Goal: Use online tool/utility: Utilize a website feature to perform a specific function

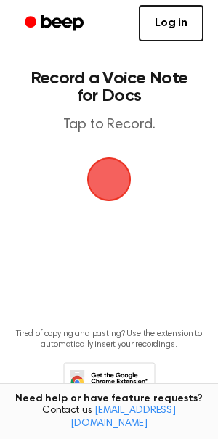
click at [114, 171] on span "button" at bounding box center [109, 179] width 54 height 54
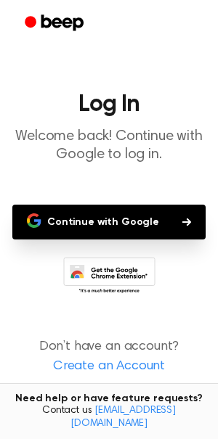
click at [136, 213] on button "Continue with Google" at bounding box center [108, 222] width 193 height 35
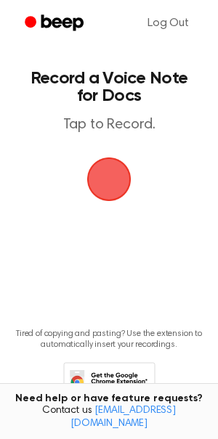
click at [118, 181] on span "button" at bounding box center [108, 179] width 49 height 49
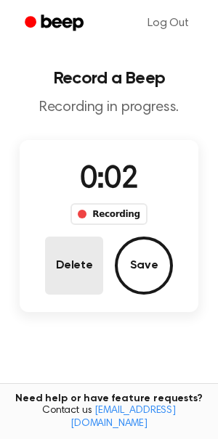
click at [86, 264] on button "Delete" at bounding box center [74, 266] width 58 height 58
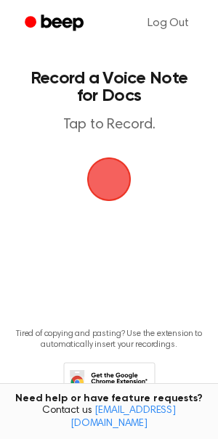
click at [111, 184] on span "button" at bounding box center [108, 179] width 49 height 49
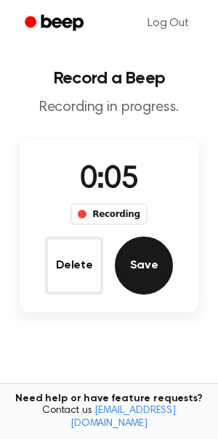
click at [147, 256] on button "Save" at bounding box center [144, 266] width 58 height 58
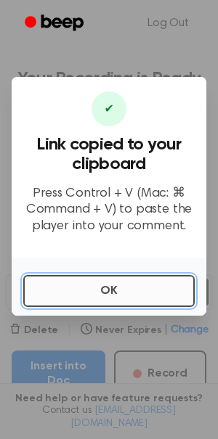
click at [147, 291] on button "OK" at bounding box center [108, 291] width 171 height 32
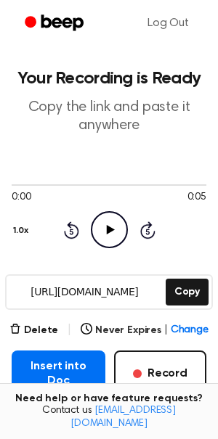
click at [109, 231] on icon at bounding box center [110, 229] width 8 height 9
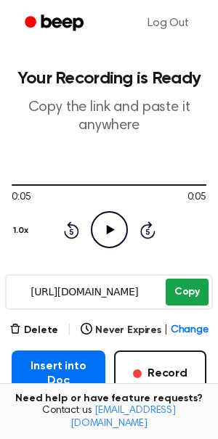
click at [187, 297] on button "Copy" at bounding box center [187, 292] width 43 height 27
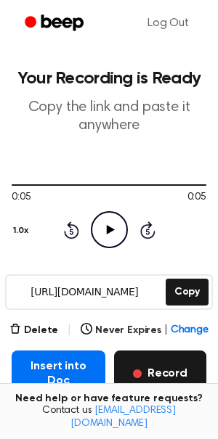
click at [179, 375] on button "Record" at bounding box center [160, 374] width 92 height 46
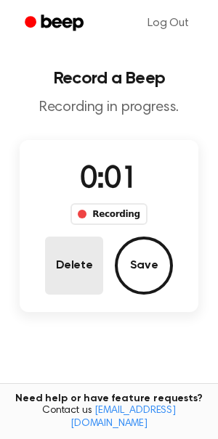
click at [82, 268] on button "Delete" at bounding box center [74, 266] width 58 height 58
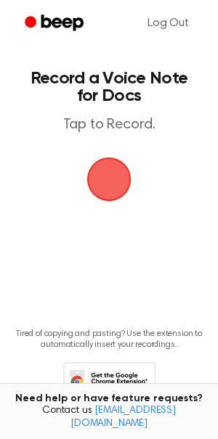
click at [118, 195] on span "button" at bounding box center [108, 179] width 49 height 49
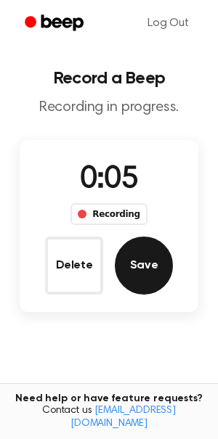
click at [144, 261] on button "Save" at bounding box center [144, 266] width 58 height 58
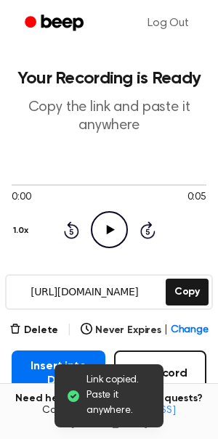
click at [111, 222] on icon "Play Audio" at bounding box center [109, 229] width 37 height 37
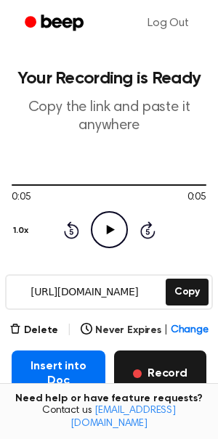
click at [163, 377] on button "Record" at bounding box center [160, 374] width 92 height 46
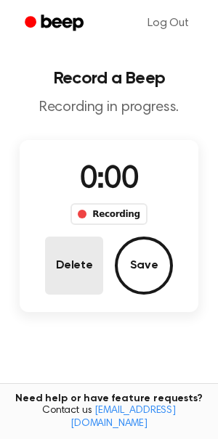
click at [73, 250] on button "Delete" at bounding box center [74, 266] width 58 height 58
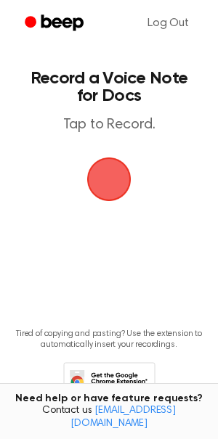
click at [108, 173] on span "button" at bounding box center [109, 179] width 62 height 62
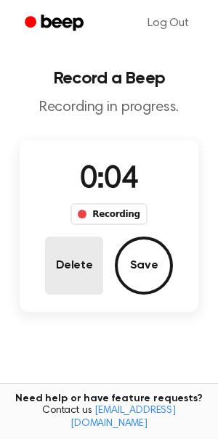
click at [85, 270] on button "Delete" at bounding box center [74, 266] width 58 height 58
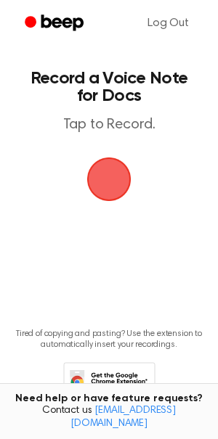
click at [113, 173] on span "button" at bounding box center [108, 179] width 61 height 61
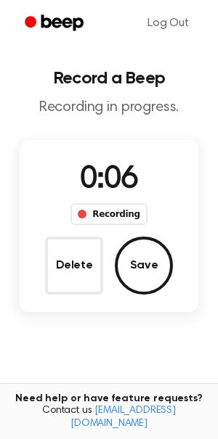
drag, startPoint x: 83, startPoint y: 261, endPoint x: 84, endPoint y: 253, distance: 8.0
click at [84, 261] on button "Delete" at bounding box center [74, 266] width 58 height 58
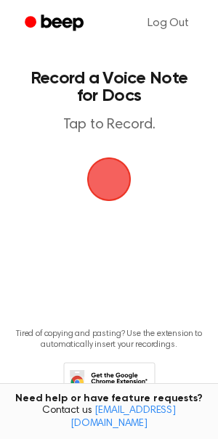
click at [107, 184] on span "button" at bounding box center [109, 179] width 54 height 54
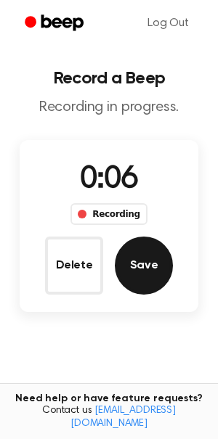
click at [157, 255] on button "Save" at bounding box center [144, 266] width 58 height 58
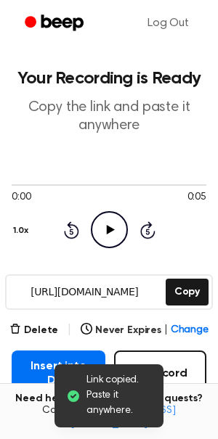
click at [110, 238] on icon "Play Audio" at bounding box center [109, 229] width 37 height 37
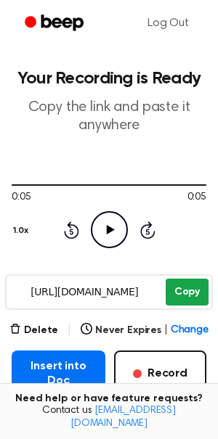
click at [192, 299] on button "Copy" at bounding box center [187, 292] width 43 height 27
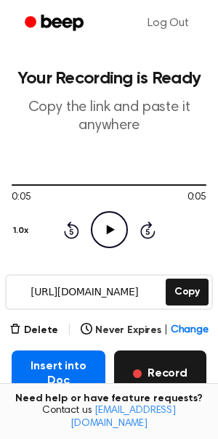
click at [143, 378] on button "Record" at bounding box center [160, 374] width 92 height 46
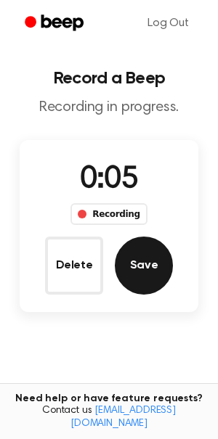
click at [147, 287] on button "Save" at bounding box center [144, 266] width 58 height 58
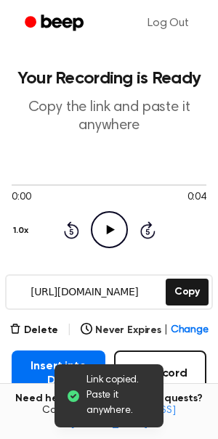
click at [112, 231] on icon at bounding box center [110, 229] width 8 height 9
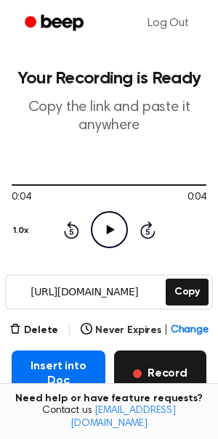
click at [163, 380] on button "Record" at bounding box center [160, 374] width 92 height 46
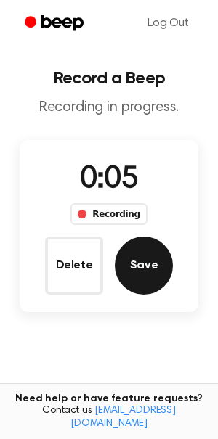
click at [147, 279] on button "Save" at bounding box center [144, 266] width 58 height 58
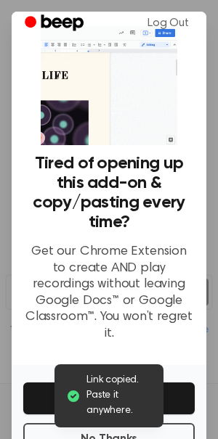
scroll to position [66, 0]
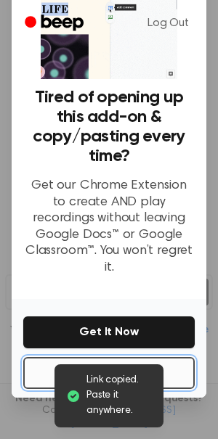
click at [126, 357] on button "No Thanks" at bounding box center [108, 373] width 171 height 32
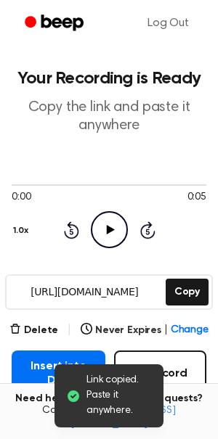
click at [114, 227] on icon "Play Audio" at bounding box center [109, 229] width 37 height 37
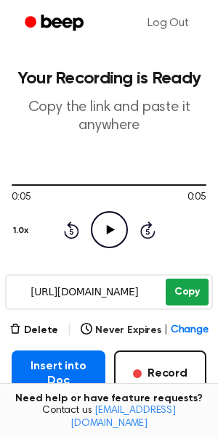
click at [191, 284] on button "Copy" at bounding box center [187, 292] width 43 height 27
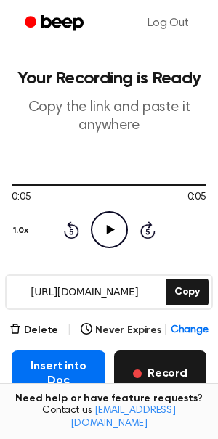
click at [141, 369] on span "button" at bounding box center [137, 373] width 9 height 9
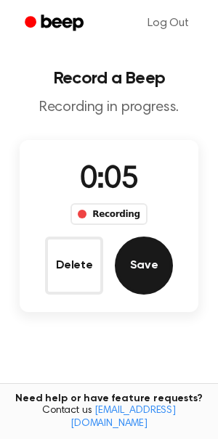
click at [140, 282] on button "Save" at bounding box center [144, 266] width 58 height 58
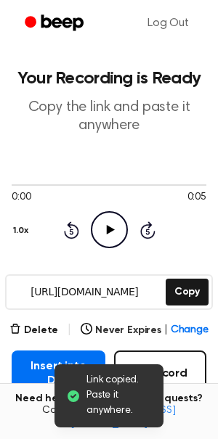
click at [104, 230] on icon "Play Audio" at bounding box center [109, 229] width 37 height 37
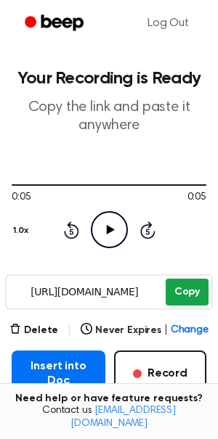
click at [192, 296] on button "Copy" at bounding box center [187, 292] width 43 height 27
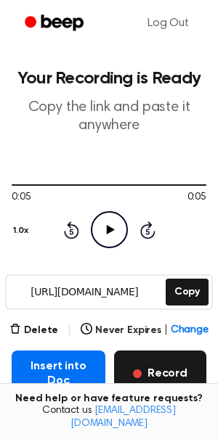
click at [165, 383] on button "Record" at bounding box center [160, 374] width 92 height 46
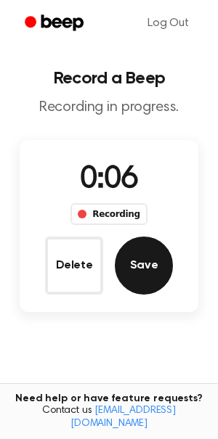
click at [164, 283] on button "Save" at bounding box center [144, 266] width 58 height 58
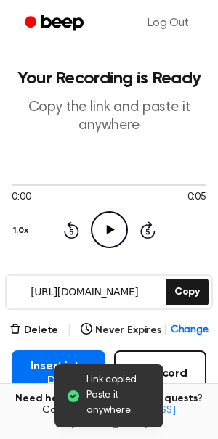
click at [107, 241] on icon "Play Audio" at bounding box center [109, 229] width 37 height 37
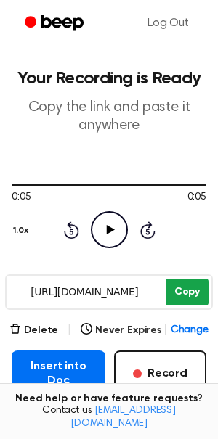
click at [174, 299] on button "Copy" at bounding box center [187, 292] width 43 height 27
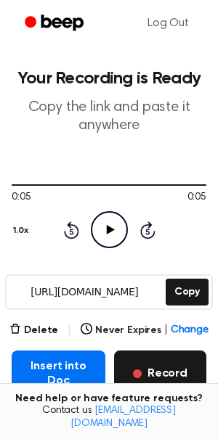
click at [152, 359] on button "Record" at bounding box center [160, 374] width 92 height 46
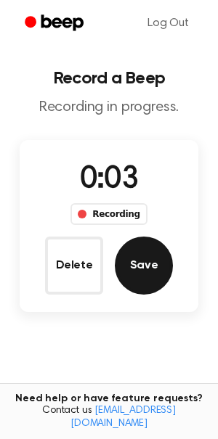
click at [164, 274] on button "Save" at bounding box center [144, 266] width 58 height 58
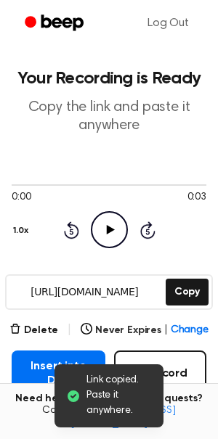
click at [113, 228] on icon "Play Audio" at bounding box center [109, 229] width 37 height 37
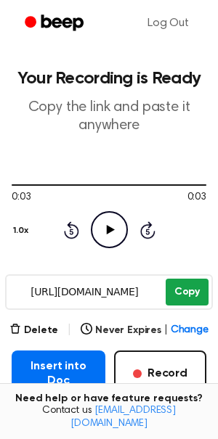
click at [194, 301] on button "Copy" at bounding box center [187, 292] width 43 height 27
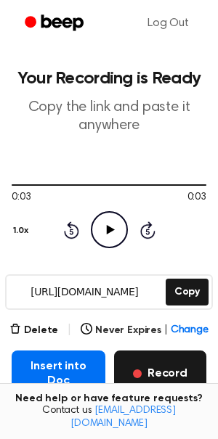
click at [166, 362] on button "Record" at bounding box center [160, 374] width 92 height 46
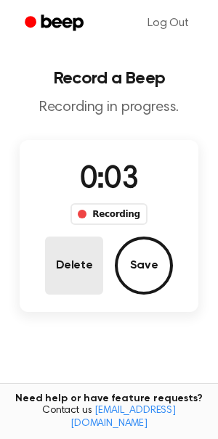
click at [87, 279] on button "Delete" at bounding box center [74, 266] width 58 height 58
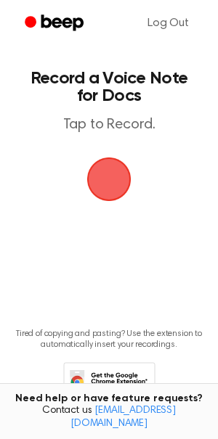
click at [110, 187] on span "button" at bounding box center [109, 180] width 44 height 44
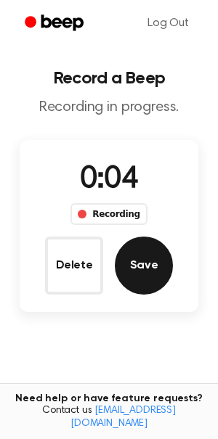
click at [153, 268] on button "Save" at bounding box center [144, 266] width 58 height 58
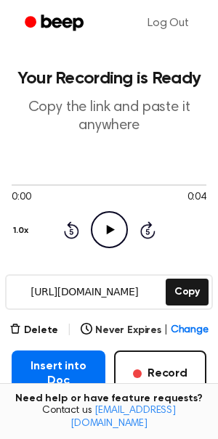
click at [120, 224] on icon "Play Audio" at bounding box center [109, 229] width 37 height 37
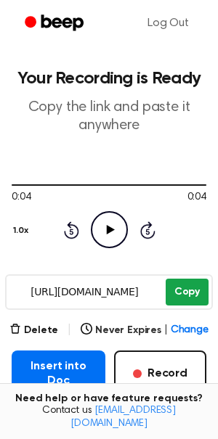
click at [184, 293] on button "Copy" at bounding box center [187, 292] width 43 height 27
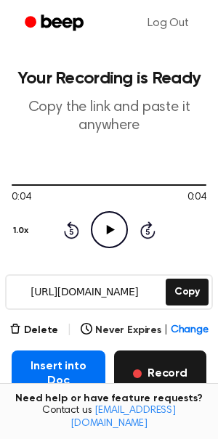
click at [158, 376] on button "Record" at bounding box center [160, 374] width 92 height 46
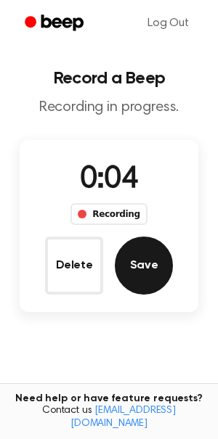
click at [161, 258] on button "Save" at bounding box center [144, 266] width 58 height 58
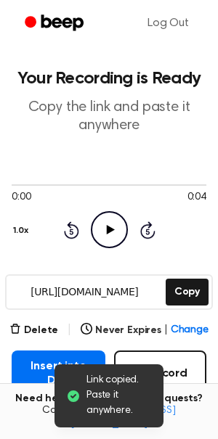
click at [112, 224] on icon "Play Audio" at bounding box center [109, 229] width 37 height 37
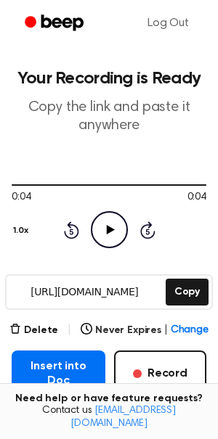
click at [99, 231] on icon "Play Audio" at bounding box center [109, 229] width 37 height 37
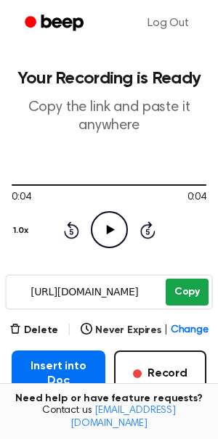
click at [184, 287] on button "Copy" at bounding box center [187, 292] width 43 height 27
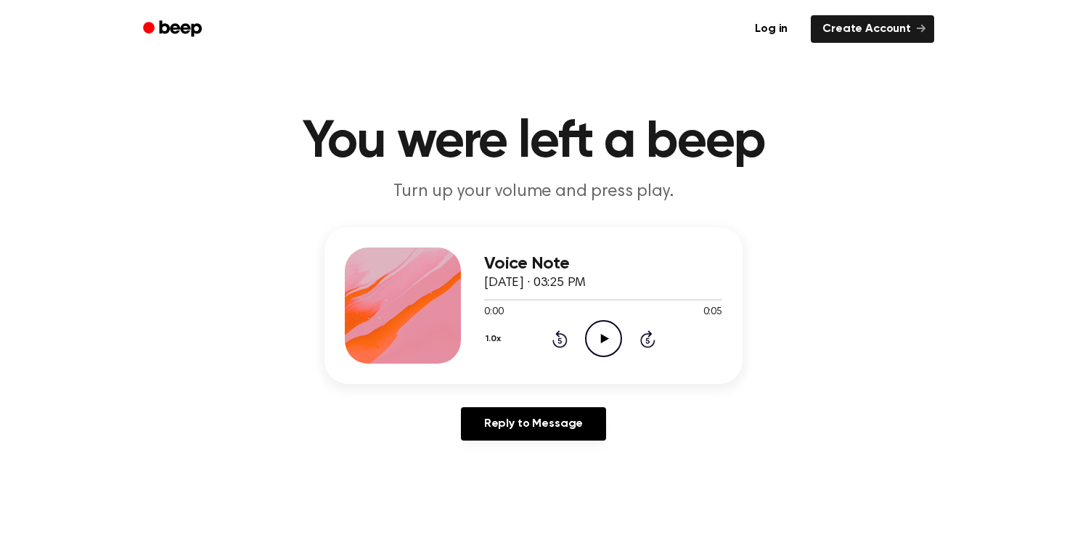
click at [597, 335] on icon "Play Audio" at bounding box center [603, 338] width 37 height 37
